Goal: Task Accomplishment & Management: Manage account settings

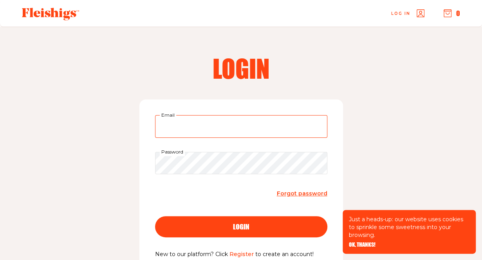
click at [195, 132] on input "Email" at bounding box center [241, 126] width 172 height 23
type input "michelesadik@gmail.com"
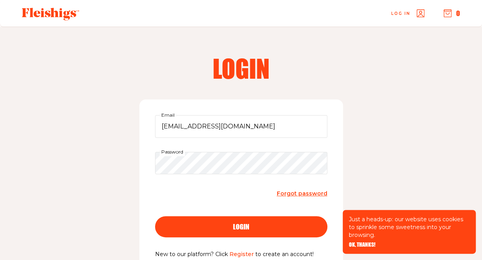
click at [251, 229] on div "login" at bounding box center [241, 226] width 141 height 7
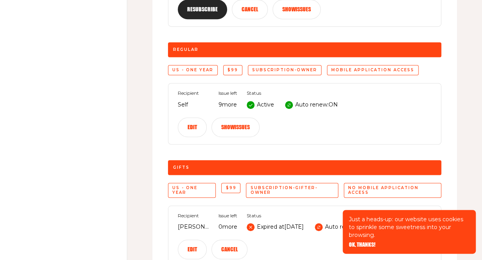
scroll to position [274, 0]
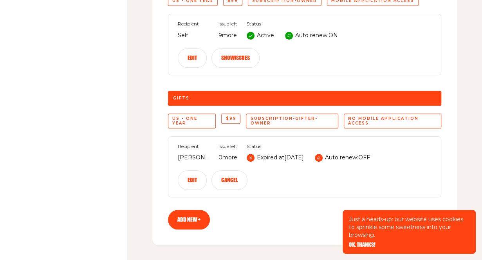
click at [198, 175] on button "Edit" at bounding box center [192, 180] width 29 height 20
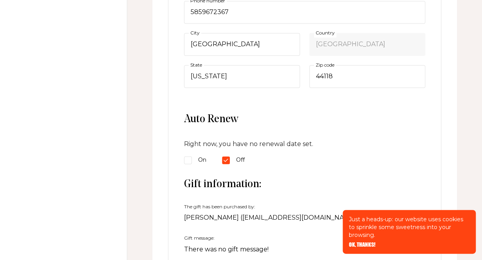
scroll to position [548, 0]
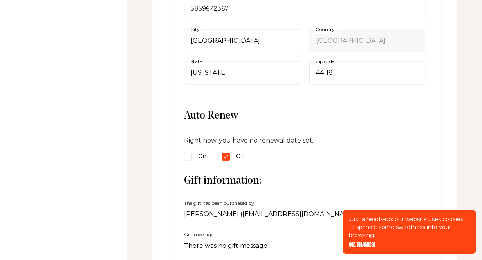
click at [185, 153] on input "On" at bounding box center [188, 157] width 8 height 8
radio input "true"
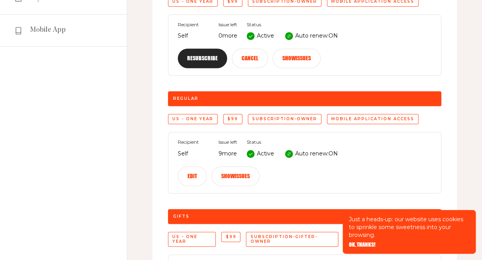
scroll to position [157, 0]
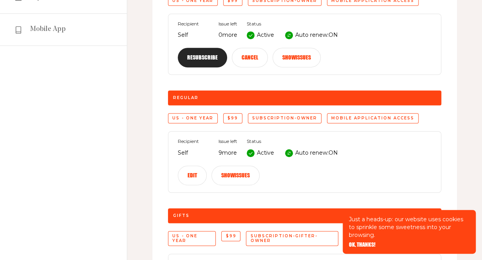
click at [247, 59] on button "Cancel" at bounding box center [250, 58] width 36 height 20
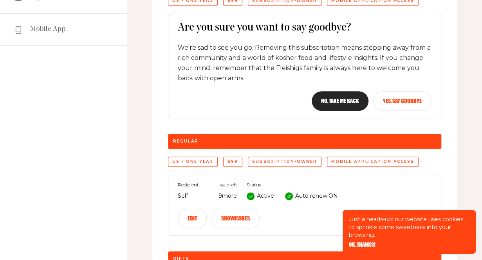
click at [404, 101] on button "Yes, say goodbye" at bounding box center [402, 101] width 58 height 20
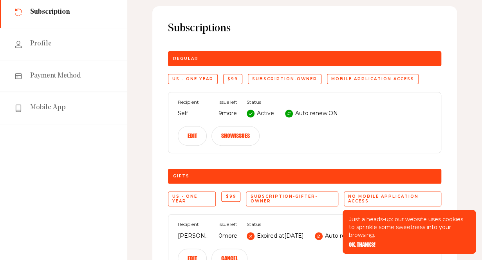
scroll to position [117, 0]
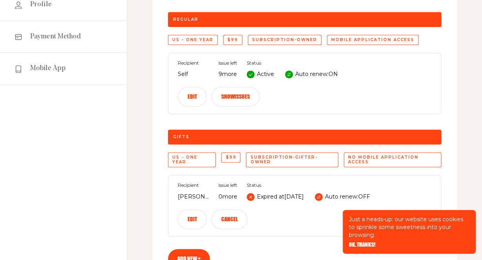
click at [199, 95] on button "Edit" at bounding box center [192, 97] width 29 height 20
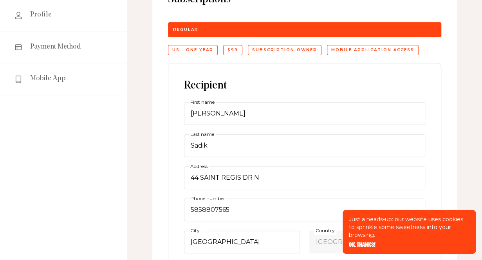
scroll to position [0, 0]
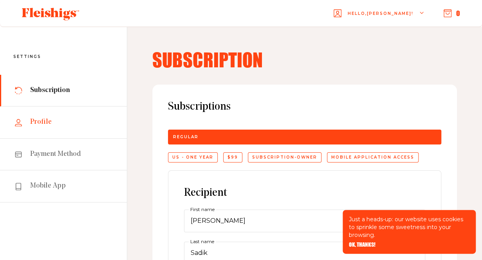
click at [45, 121] on span "Profile" at bounding box center [41, 121] width 22 height 9
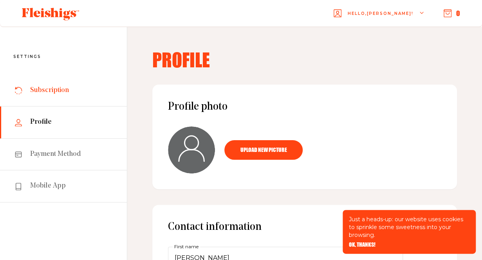
click at [49, 94] on span "Subscription" at bounding box center [49, 90] width 39 height 9
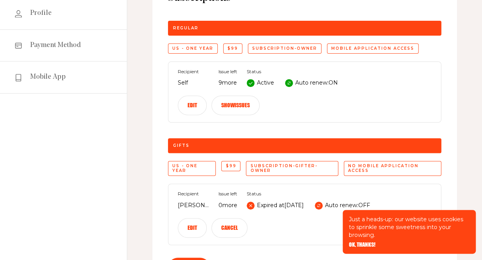
scroll to position [78, 0]
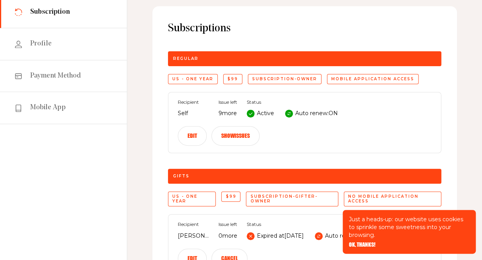
click at [277, 79] on div "subscription-owner" at bounding box center [285, 79] width 74 height 10
click at [230, 132] on button "Show issues" at bounding box center [235, 136] width 48 height 20
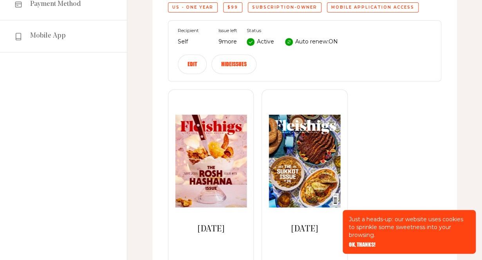
scroll to position [235, 0]
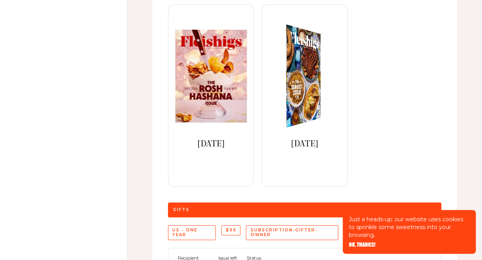
click at [302, 102] on img at bounding box center [299, 75] width 63 height 113
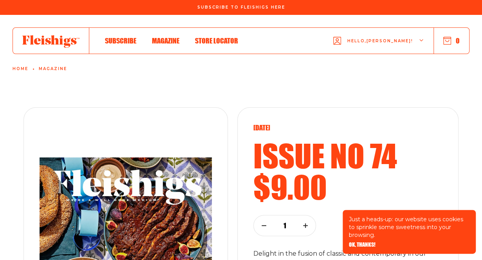
click at [393, 41] on span "Hello, [PERSON_NAME] !" at bounding box center [380, 47] width 66 height 18
click at [367, 76] on span "My Account" at bounding box center [365, 77] width 43 height 9
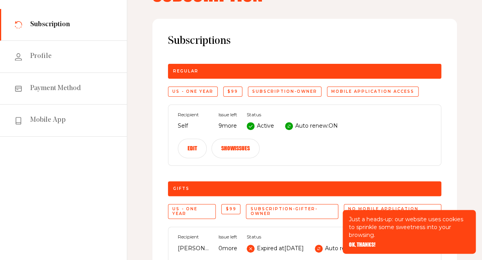
scroll to position [78, 0]
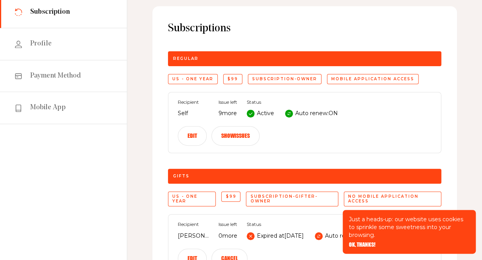
click at [360, 241] on div "Just a heads-up: our website uses cookies to sprinkle some sweetness into your …" at bounding box center [408, 232] width 133 height 44
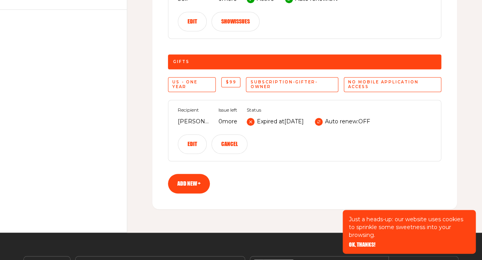
scroll to position [196, 0]
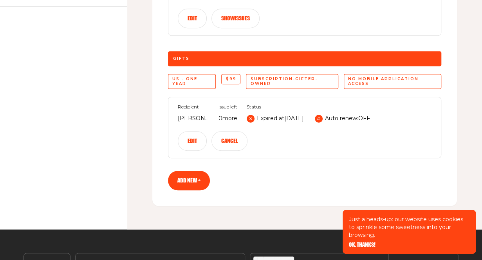
click at [194, 139] on button "Edit" at bounding box center [192, 141] width 29 height 20
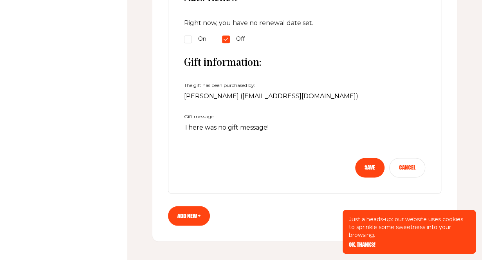
scroll to position [470, 0]
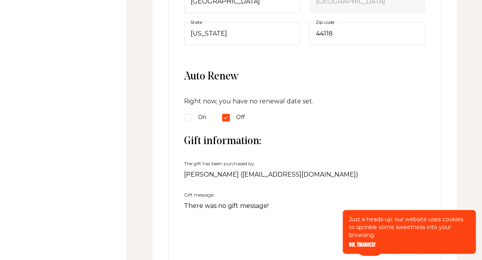
click at [187, 114] on input "On" at bounding box center [188, 117] width 8 height 8
radio input "true"
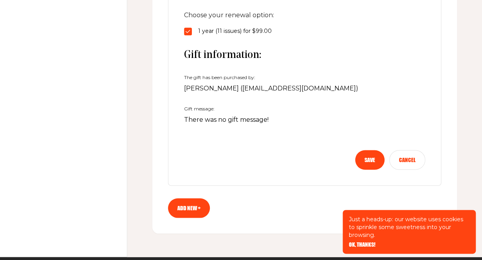
scroll to position [587, 0]
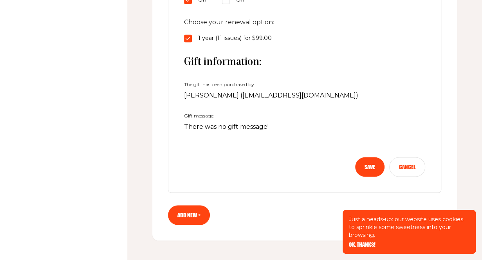
click at [367, 162] on button "Save" at bounding box center [369, 167] width 29 height 20
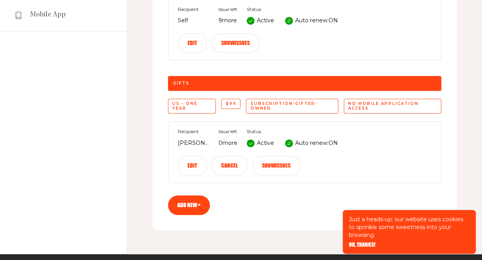
scroll to position [192, 0]
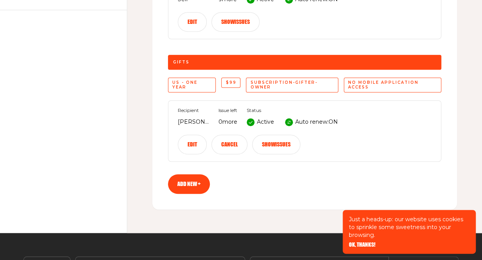
click at [277, 142] on button "Show issues" at bounding box center [276, 145] width 48 height 20
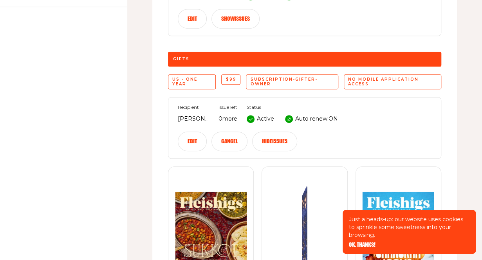
scroll to position [114, 0]
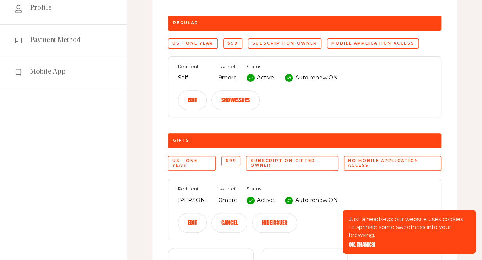
click at [231, 102] on button "Show issues" at bounding box center [235, 100] width 48 height 20
